Goal: Task Accomplishment & Management: Use online tool/utility

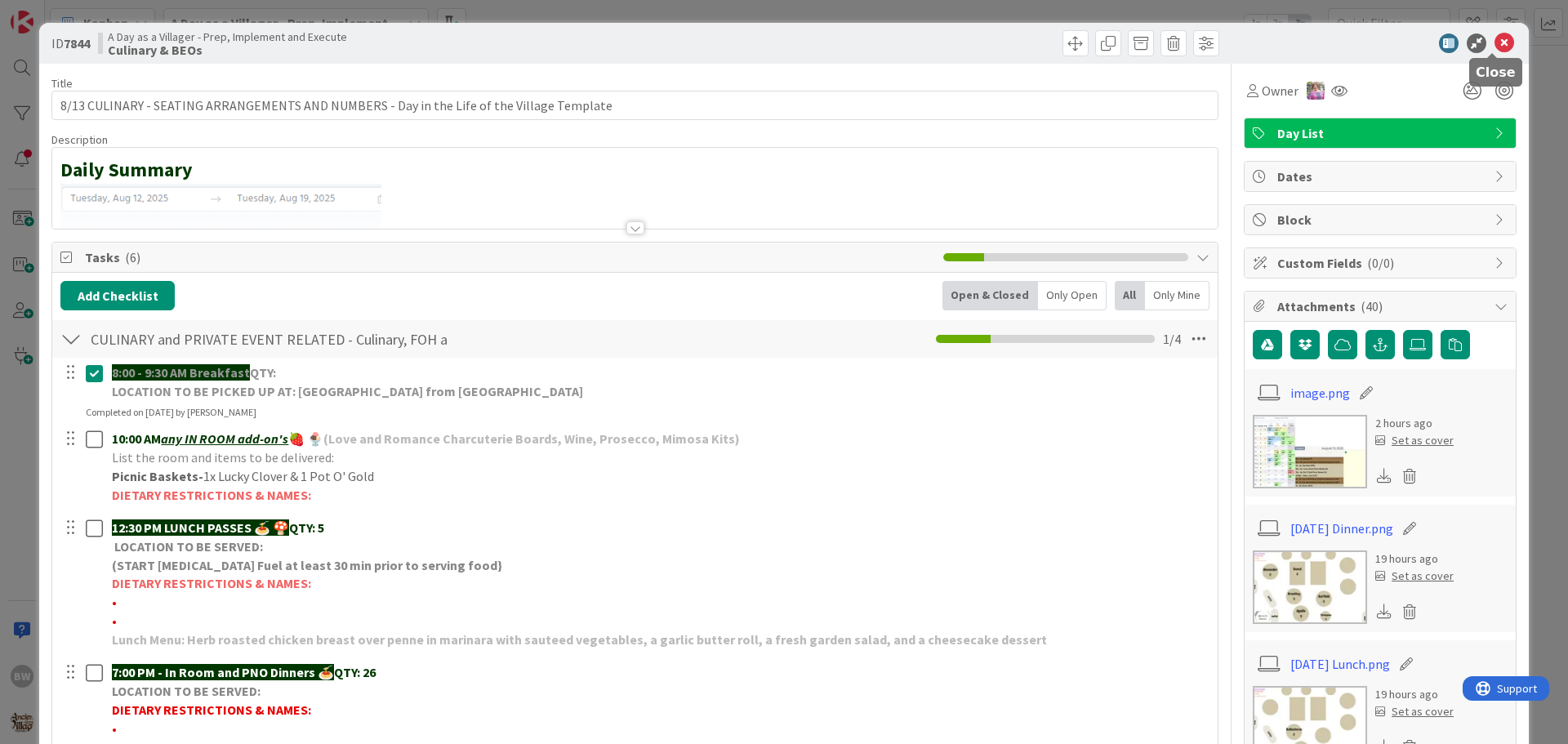
click at [1495, 43] on icon at bounding box center [1505, 43] width 20 height 20
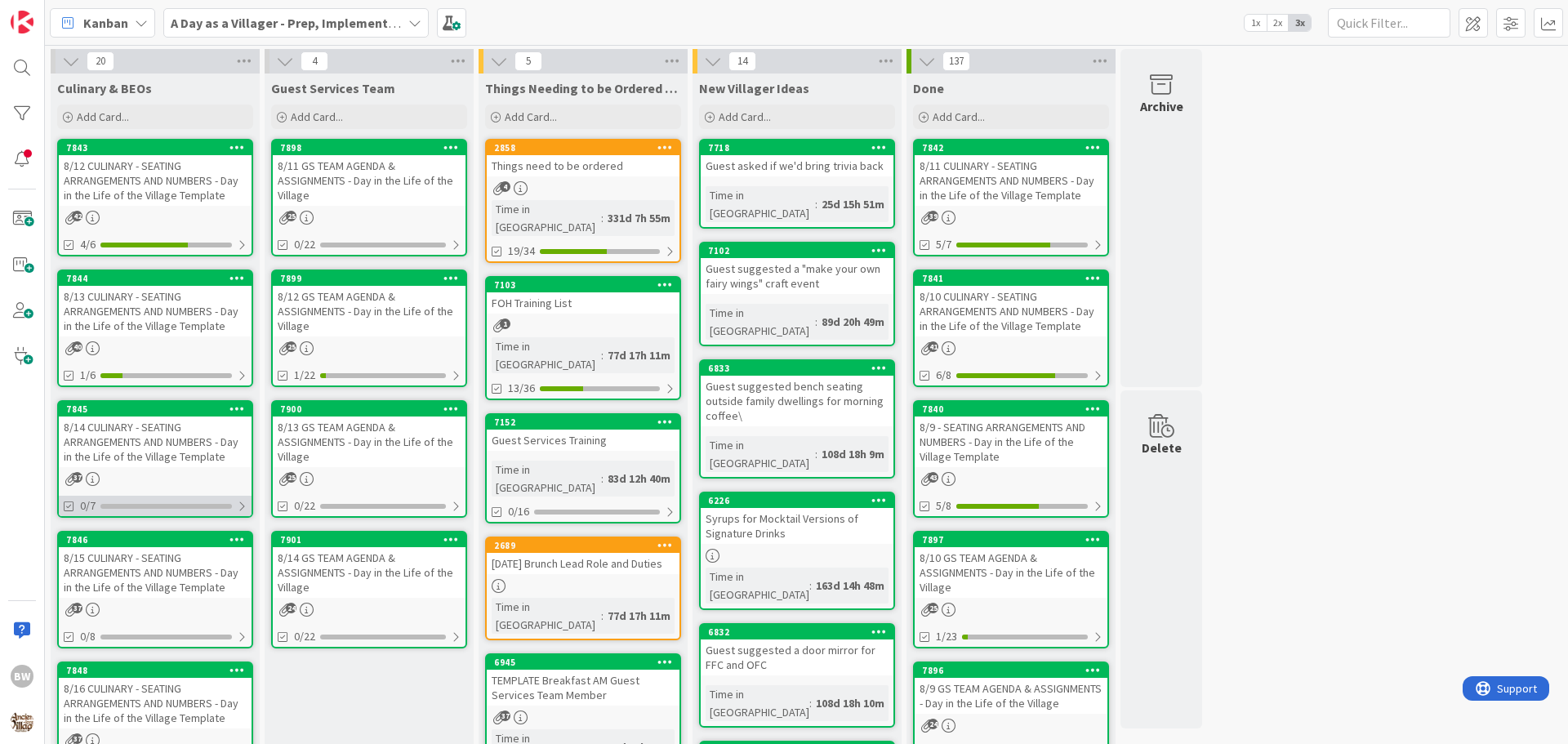
scroll to position [408, 0]
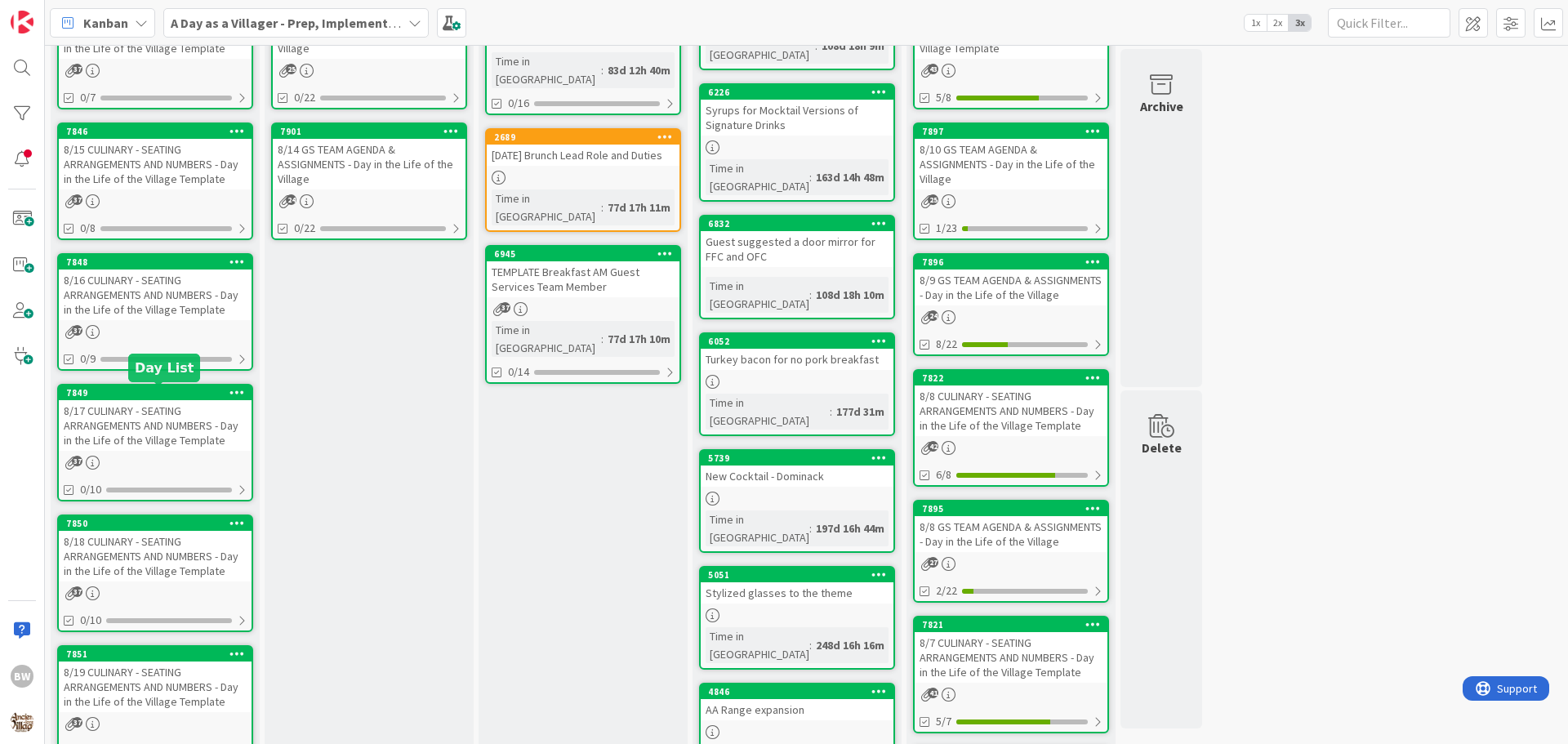
click at [152, 395] on div "7849" at bounding box center [159, 393] width 186 height 12
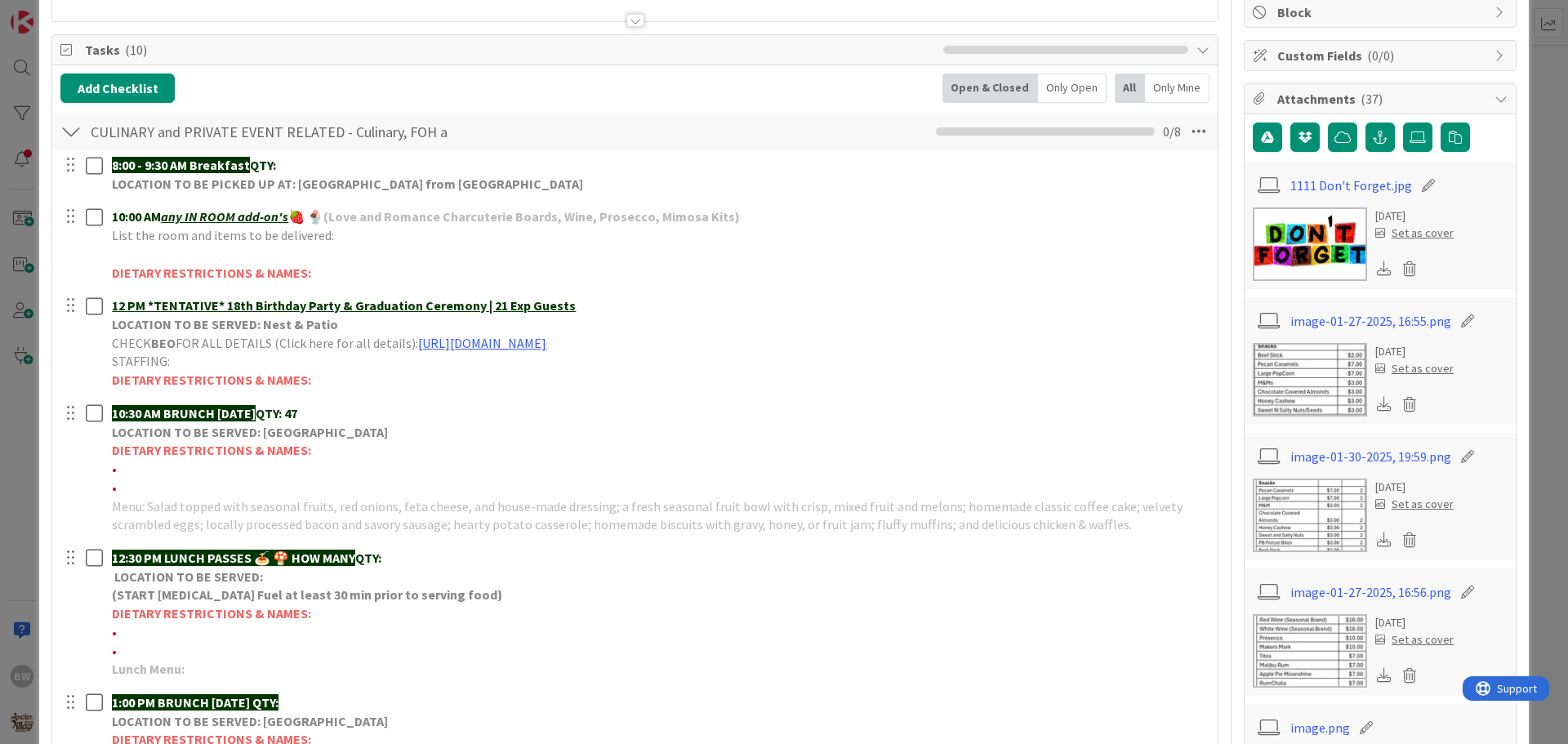
scroll to position [327, 0]
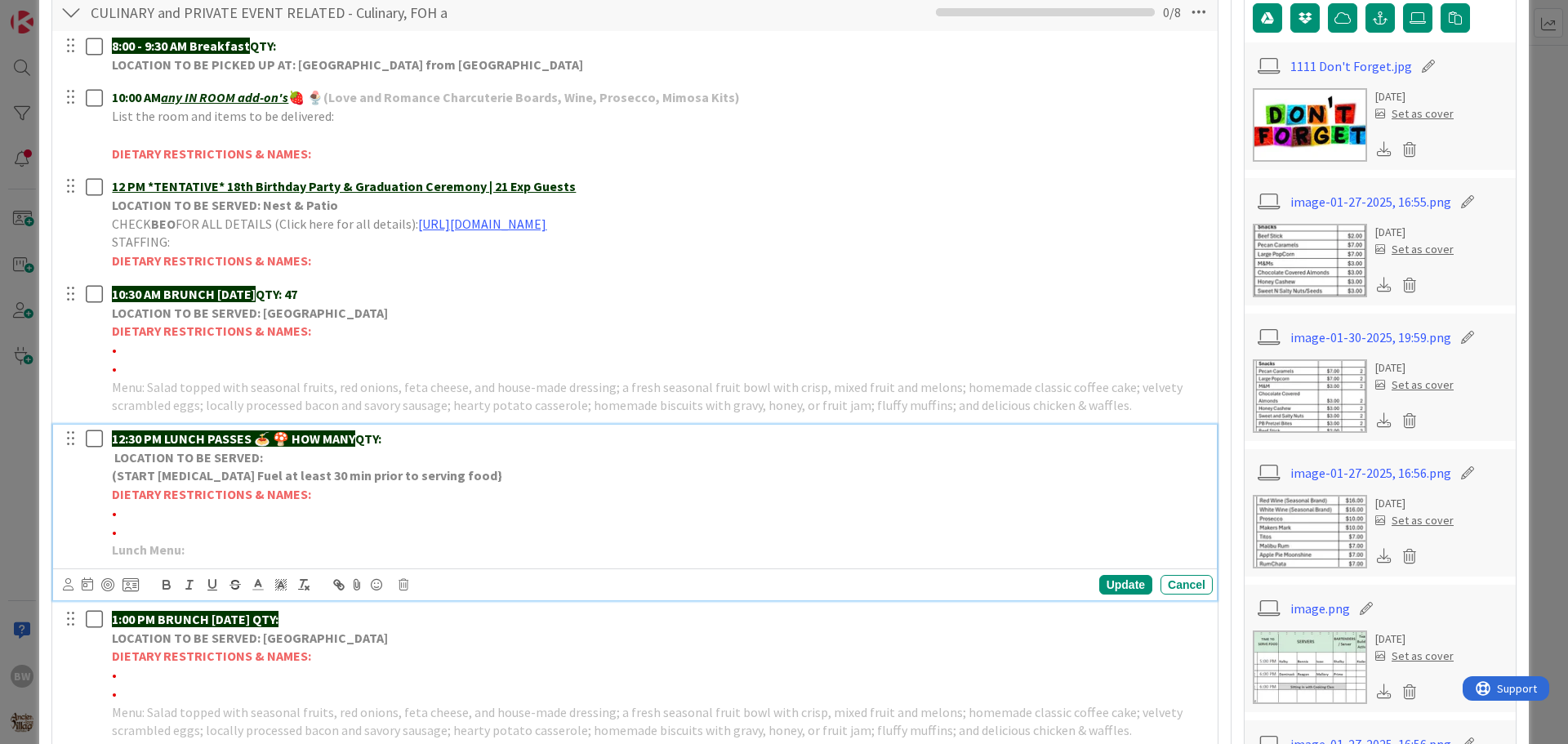
click at [169, 452] on strong "LOCATION TO BE SERVED:" at bounding box center [188, 458] width 149 height 16
click at [403, 585] on icon at bounding box center [403, 585] width 10 height 12
click at [449, 657] on div "Delete" at bounding box center [445, 654] width 60 height 30
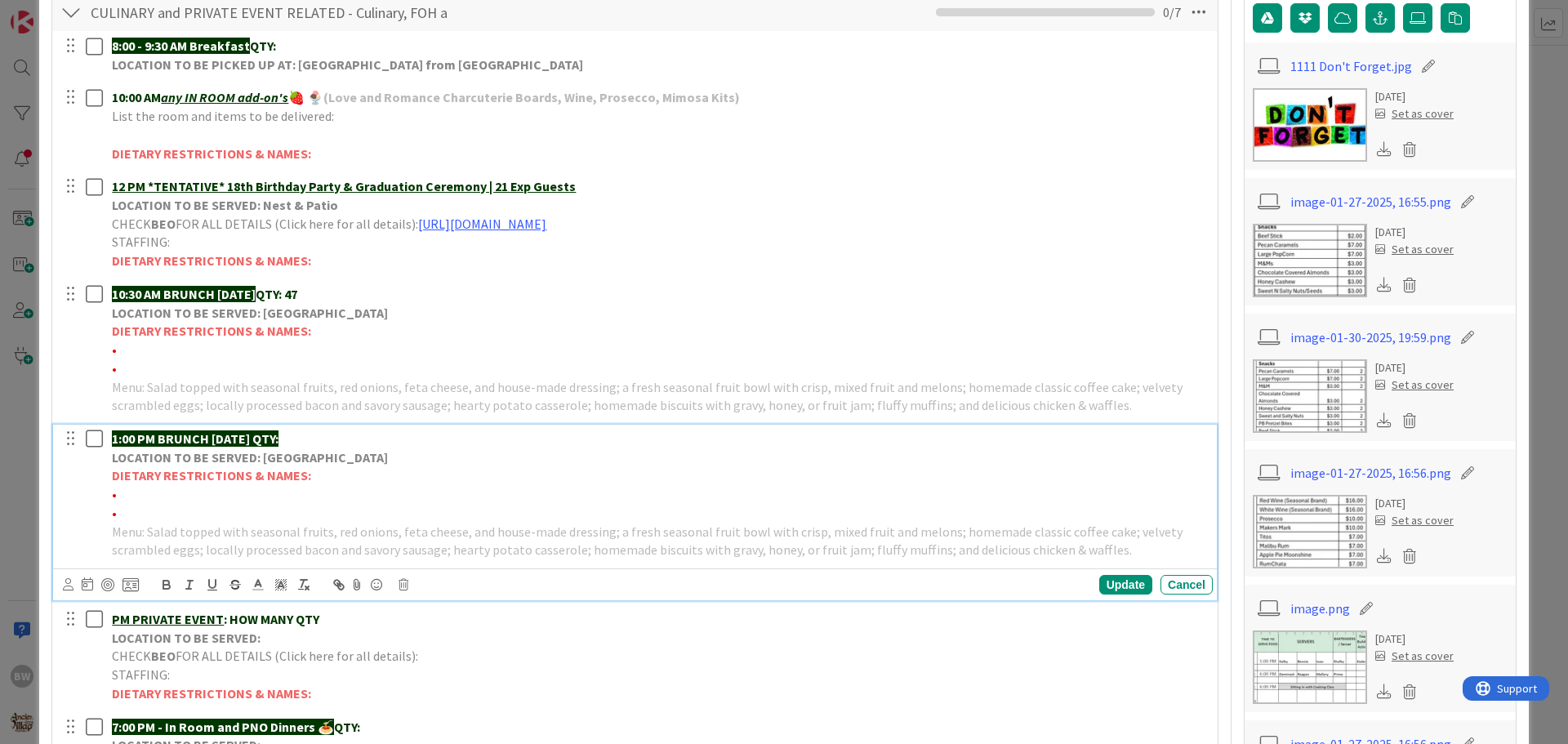
drag, startPoint x: 276, startPoint y: 436, endPoint x: 329, endPoint y: 434, distance: 53.0
click at [329, 434] on p "1:00 PM BRUNCH [DATE] QTY:" at bounding box center [658, 439] width 1094 height 19
click at [258, 584] on icon at bounding box center [258, 585] width 14 height 14
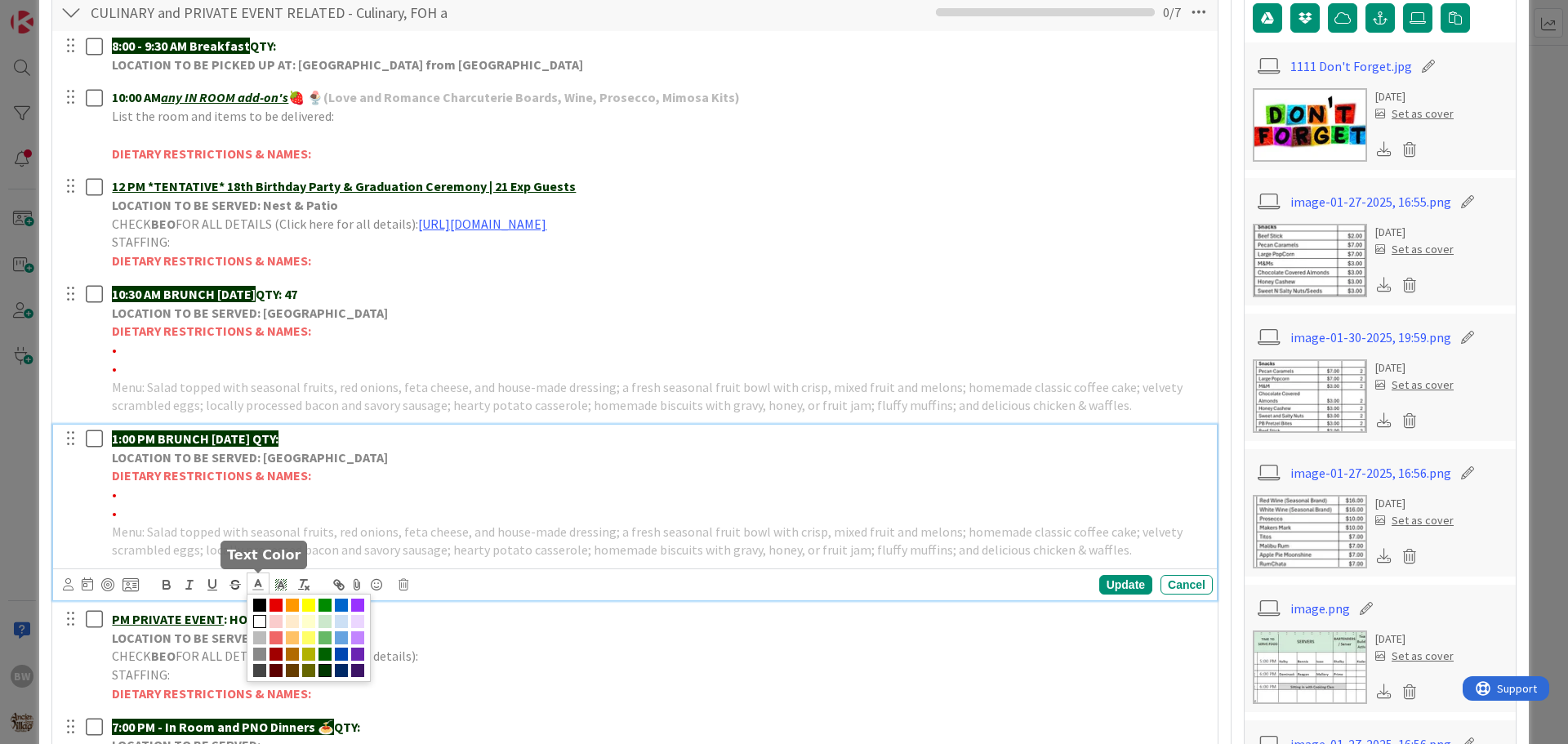
click at [321, 671] on span at bounding box center [325, 670] width 14 height 14
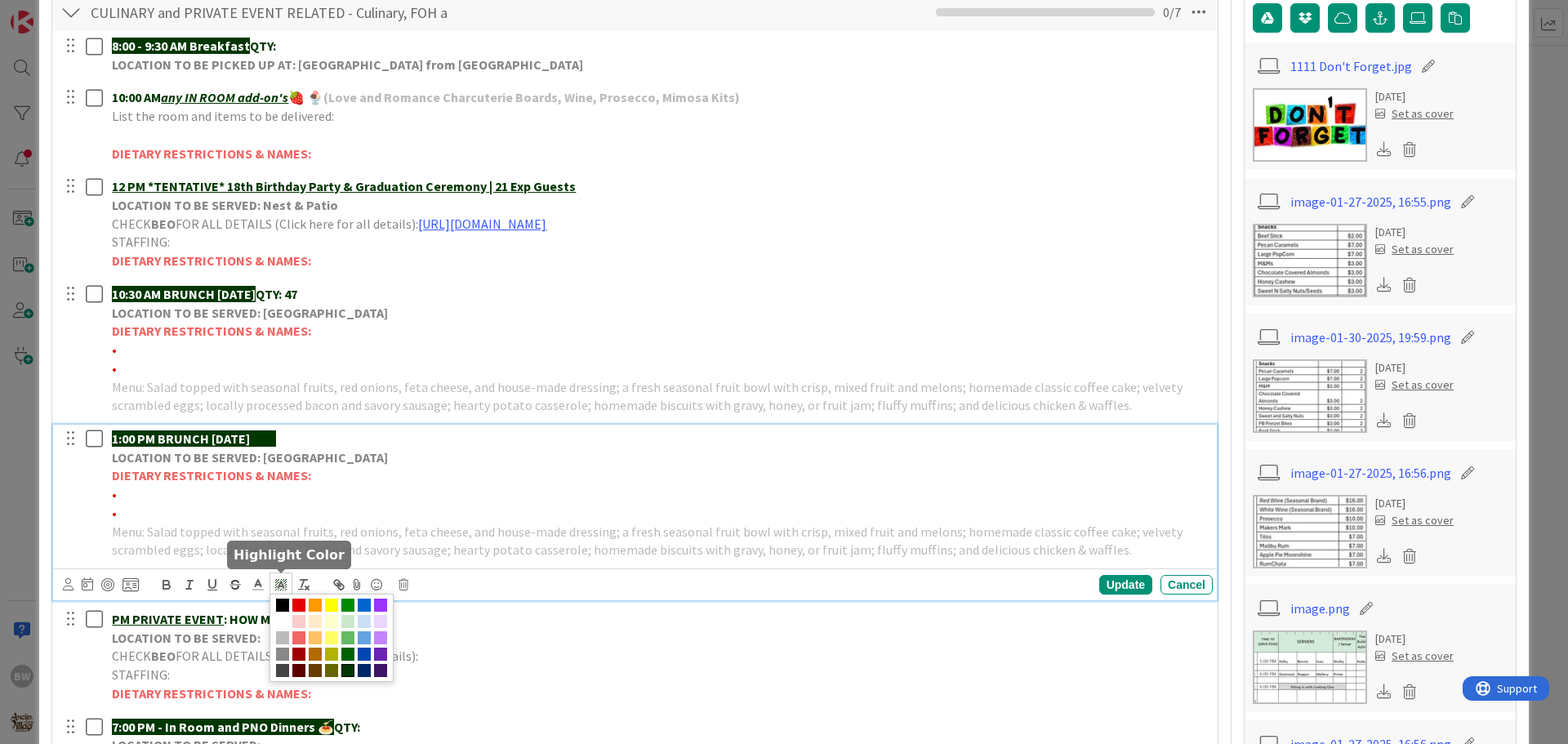
click at [283, 585] on polyline at bounding box center [281, 585] width 5 height 6
click at [284, 621] on span at bounding box center [283, 622] width 14 height 14
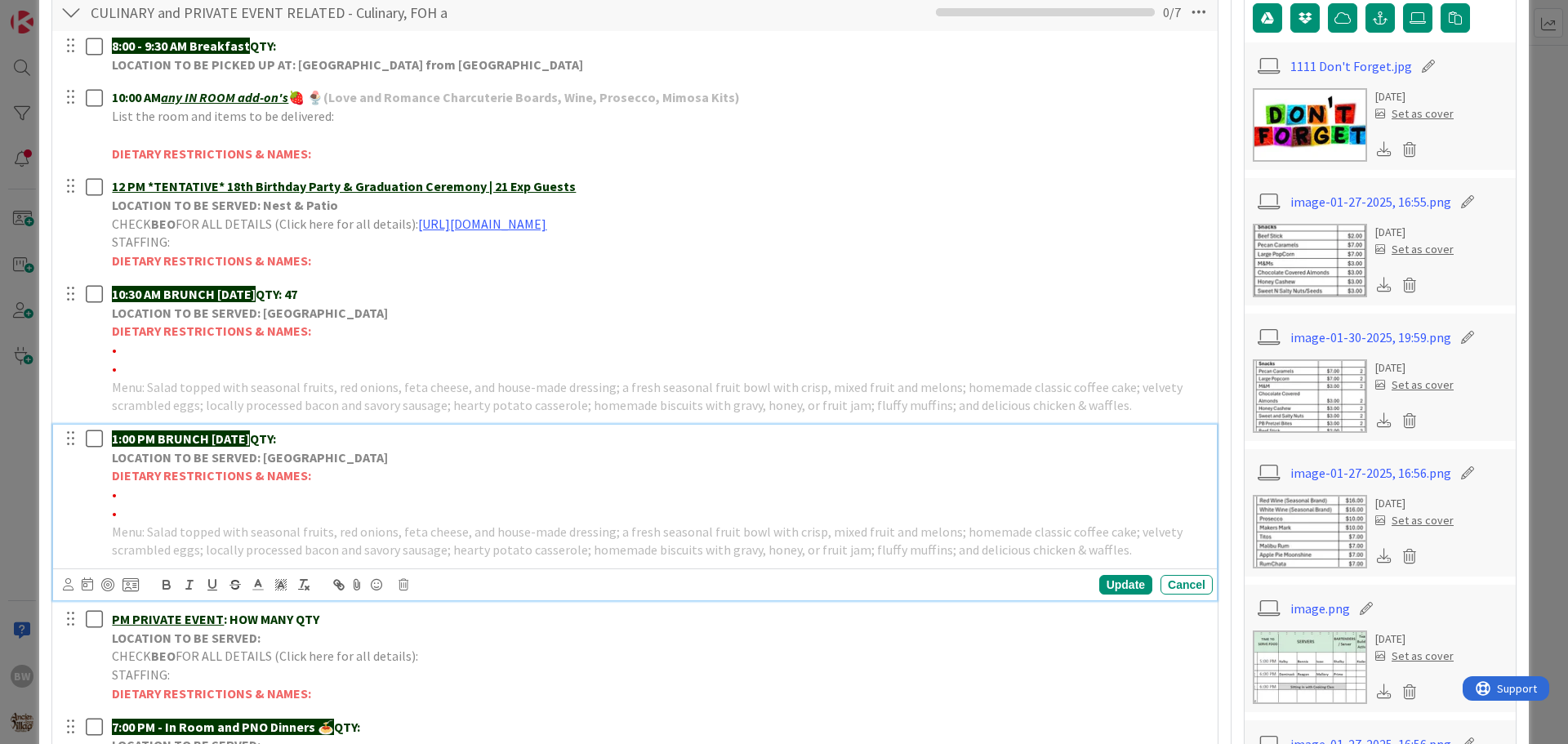
click at [485, 485] on p "•" at bounding box center [658, 494] width 1094 height 19
click at [1119, 582] on div "Update" at bounding box center [1126, 585] width 53 height 20
